Goal: Task Accomplishment & Management: Complete application form

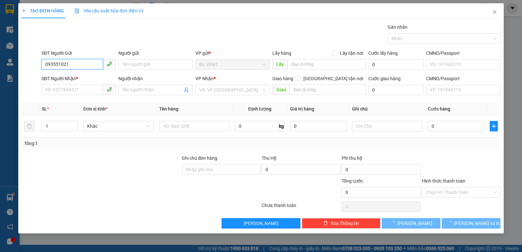
type input "0935510217"
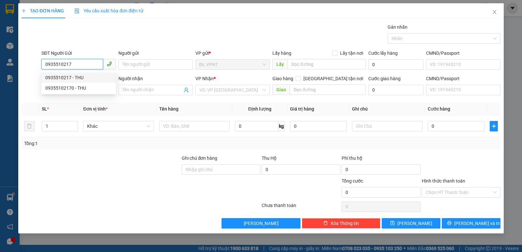
click at [67, 76] on div "0935510217 - THU" at bounding box center [78, 77] width 67 height 7
type input "THU"
type input "0523906092"
type input "đại nam"
type input "0935510217"
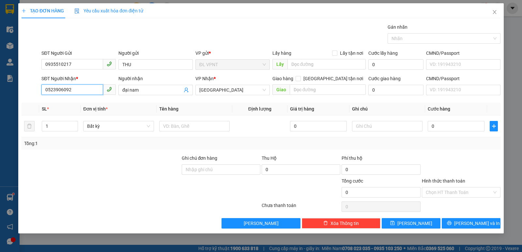
drag, startPoint x: 82, startPoint y: 90, endPoint x: 37, endPoint y: 94, distance: 45.2
click at [37, 94] on div "SĐT Người Nhận * 0523906092 0523906092 Người nhận đại nam VP Nhận * [GEOGRAPHIC…" at bounding box center [261, 86] width 480 height 23
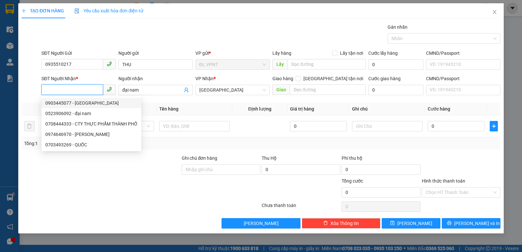
click at [64, 90] on input "SĐT Người Nhận *" at bounding box center [72, 90] width 62 height 10
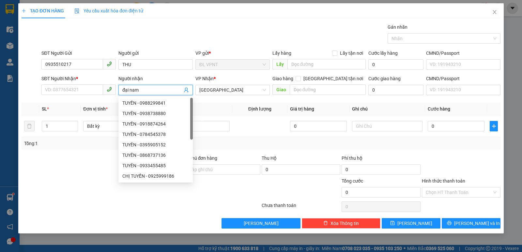
drag, startPoint x: 143, startPoint y: 88, endPoint x: 117, endPoint y: 92, distance: 26.1
click at [117, 92] on div "Người nhận đại nam" at bounding box center [155, 86] width 77 height 23
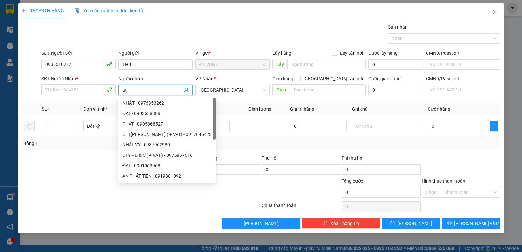
type input "a"
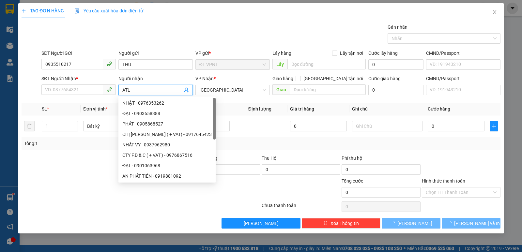
type input "ATLA"
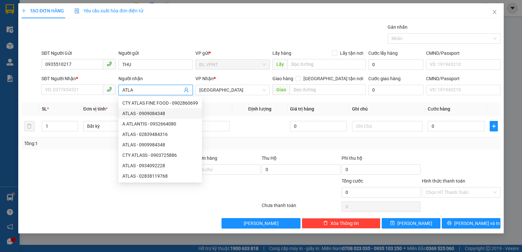
click at [147, 113] on div "ATLAS - 0909084348" at bounding box center [160, 113] width 76 height 7
type input "0909084348"
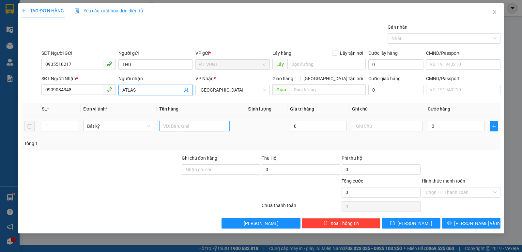
type input "ATLAS"
click at [172, 127] on input "text" at bounding box center [194, 126] width 70 height 10
type input "1 HS"
click at [443, 130] on input "0" at bounding box center [456, 126] width 57 height 10
type input "2"
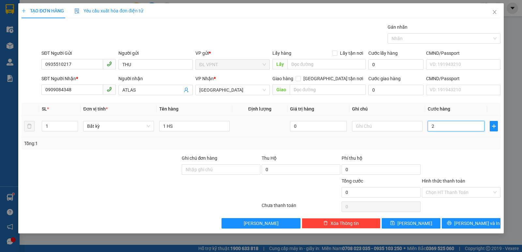
type input "2"
type input "20"
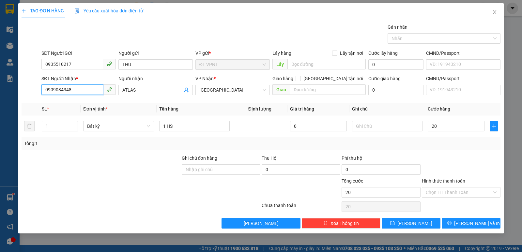
type input "20.000"
click at [57, 90] on input "0909084348" at bounding box center [72, 90] width 62 height 10
click at [79, 104] on div "0909984348 - ATLAS" at bounding box center [78, 103] width 67 height 7
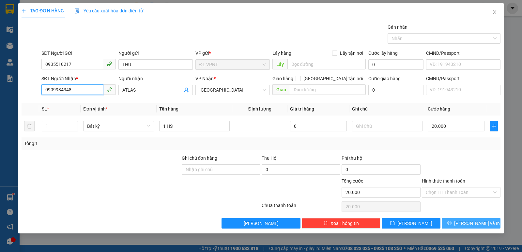
type input "0909984348"
click at [464, 220] on button "[PERSON_NAME] và In" at bounding box center [471, 223] width 59 height 10
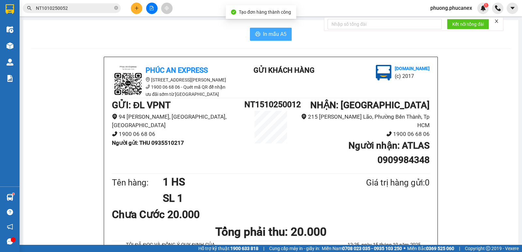
click at [279, 36] on span "In mẫu A5" at bounding box center [274, 34] width 23 height 8
